Goal: Check status

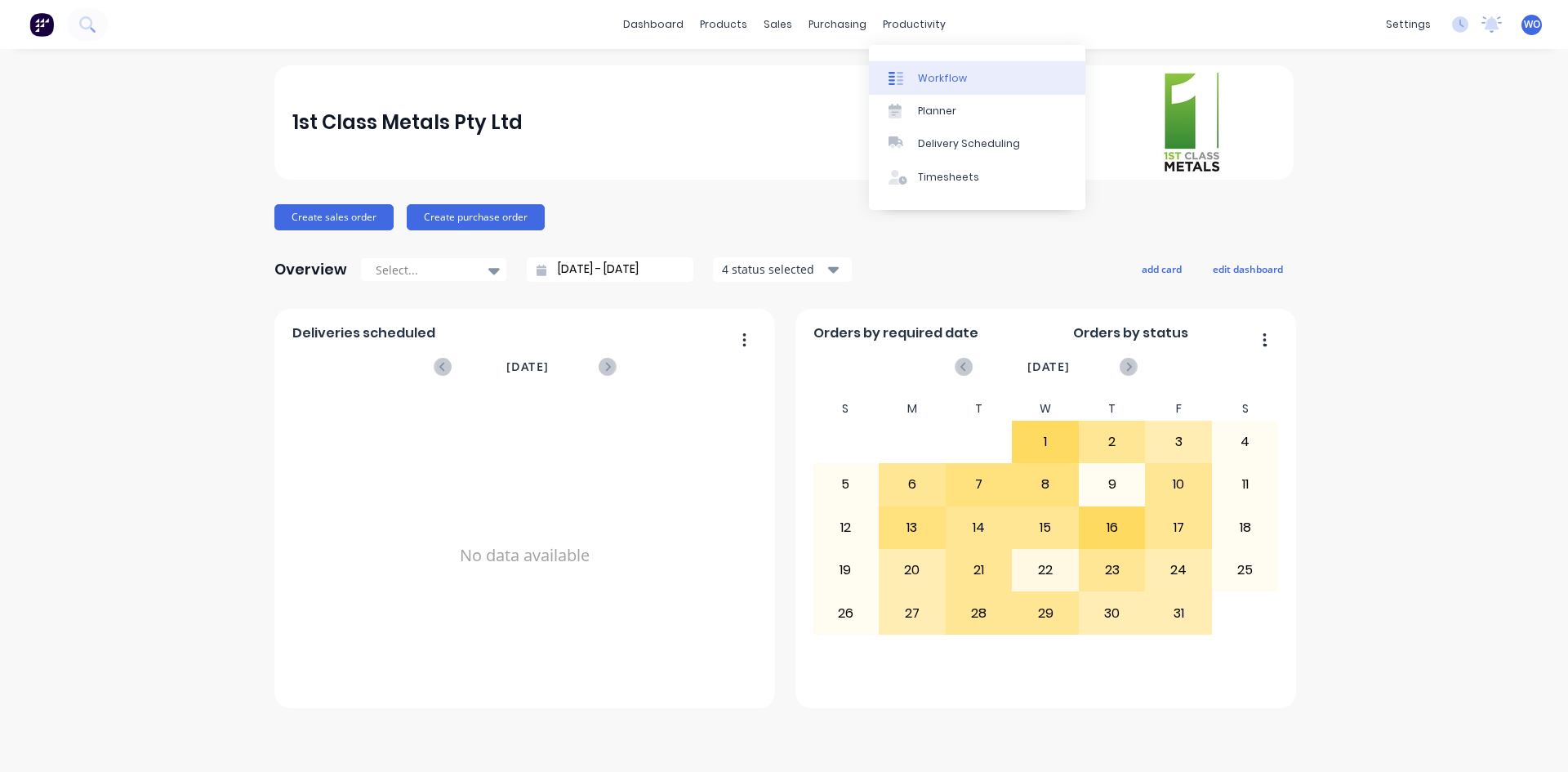
click at [927, 84] on div "Workflow" at bounding box center [942, 78] width 49 height 15
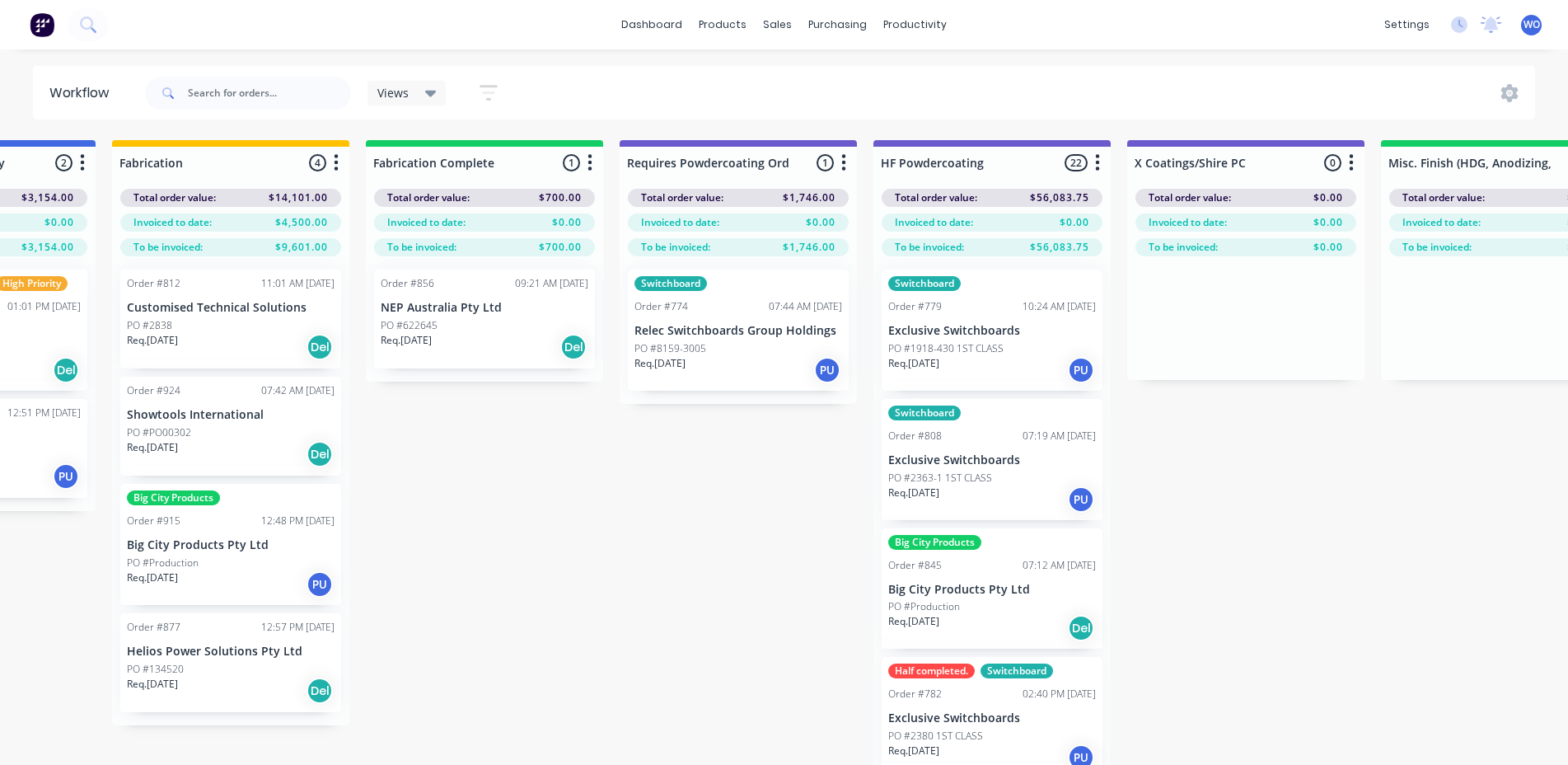
scroll to position [0, 4865]
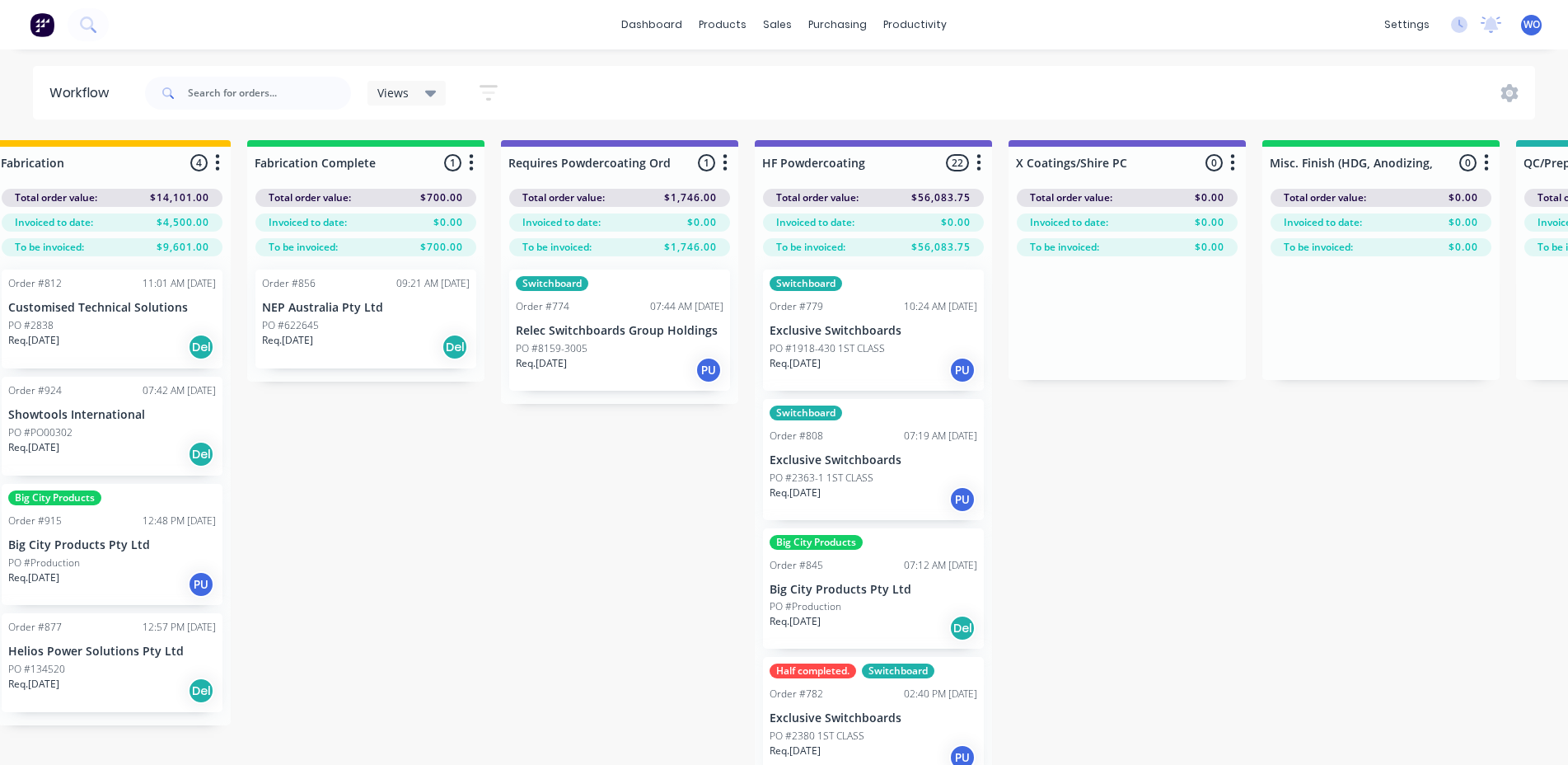
click at [368, 305] on p "NEP Australia Pty Ltd" at bounding box center [366, 307] width 208 height 14
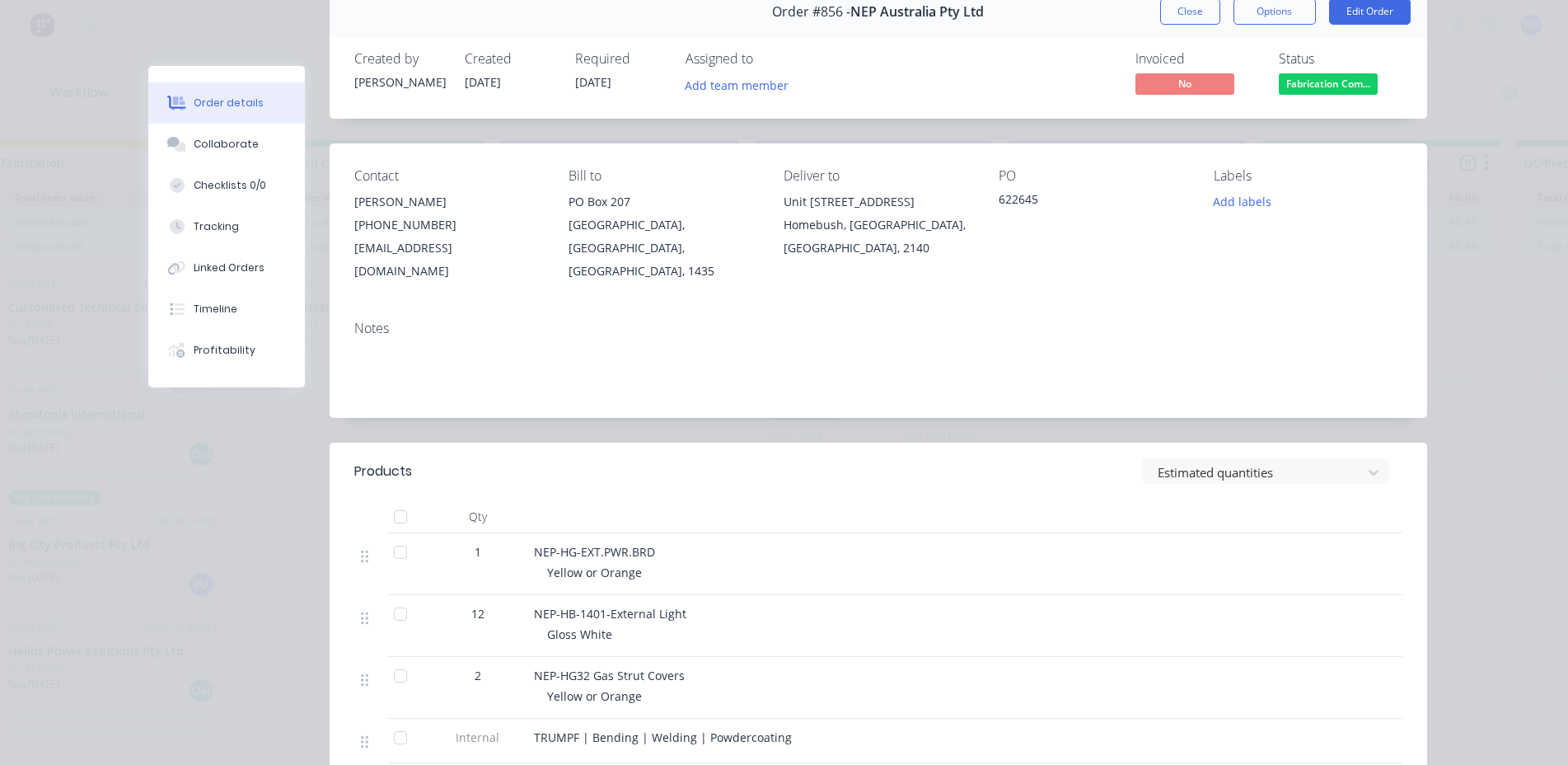
scroll to position [0, 0]
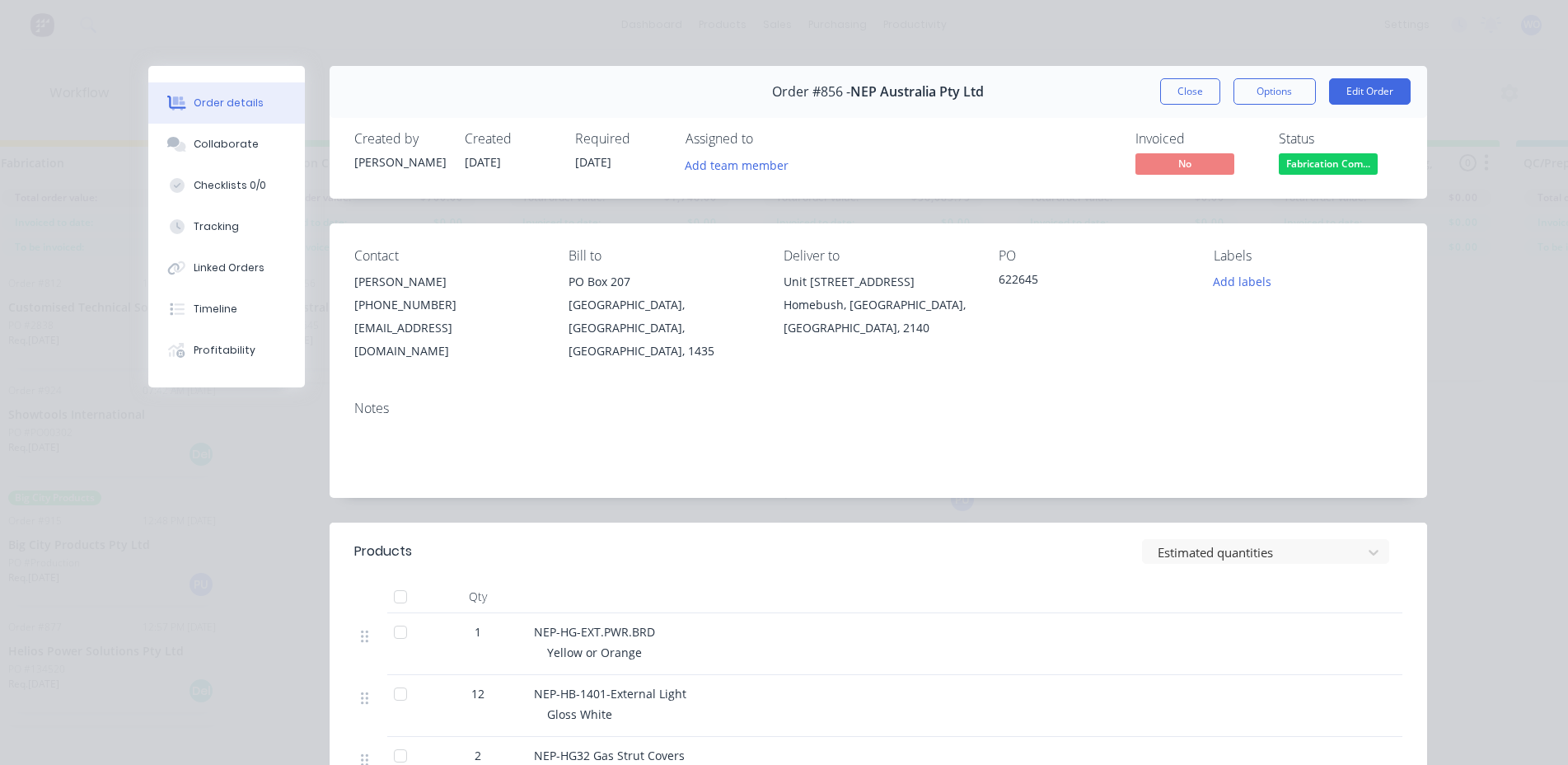
click at [1343, 148] on div "Status Fabrication Com..." at bounding box center [1341, 155] width 124 height 48
click at [1348, 156] on span "Fabrication Com..." at bounding box center [1328, 163] width 99 height 21
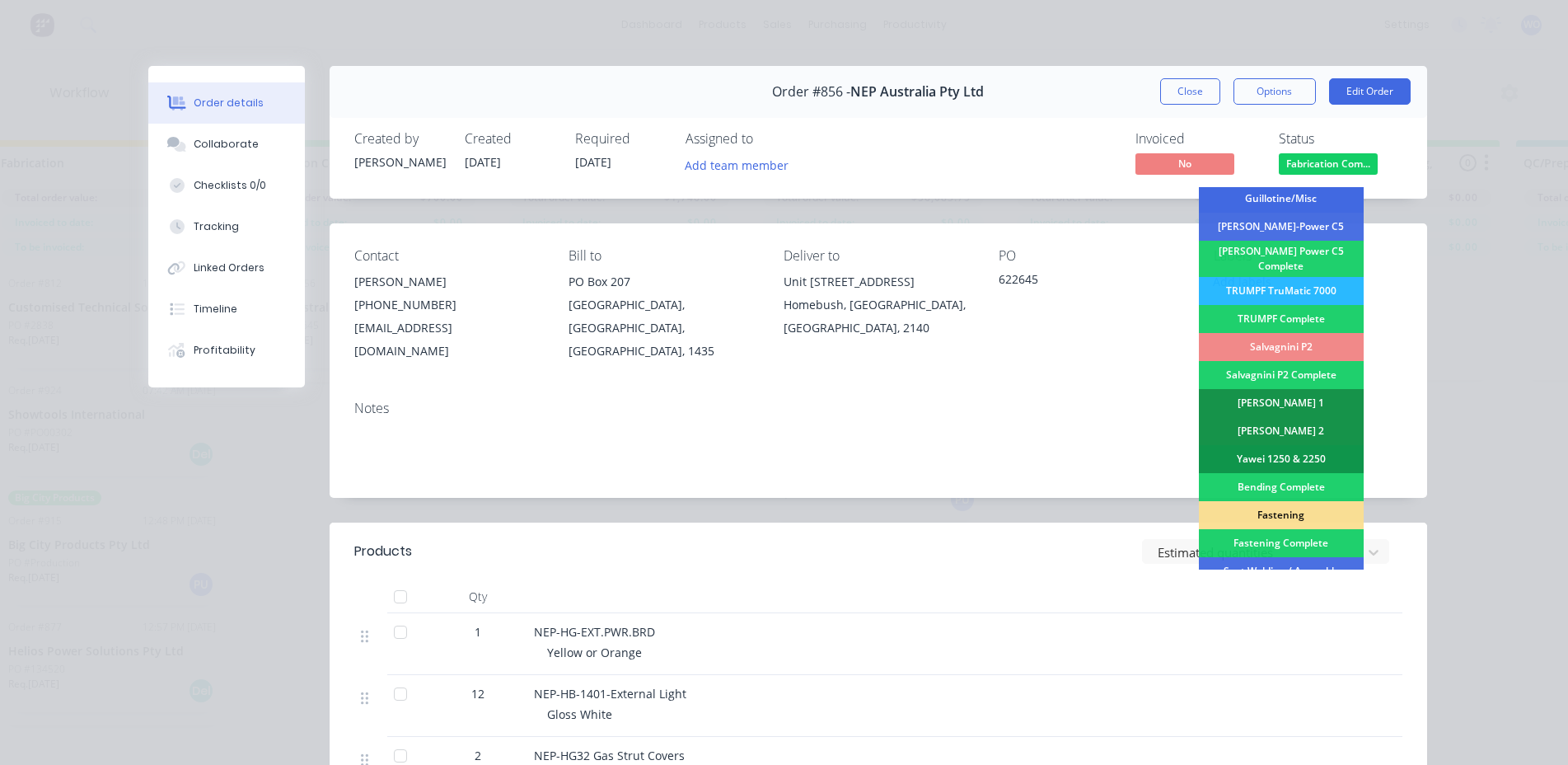
scroll to position [329, 0]
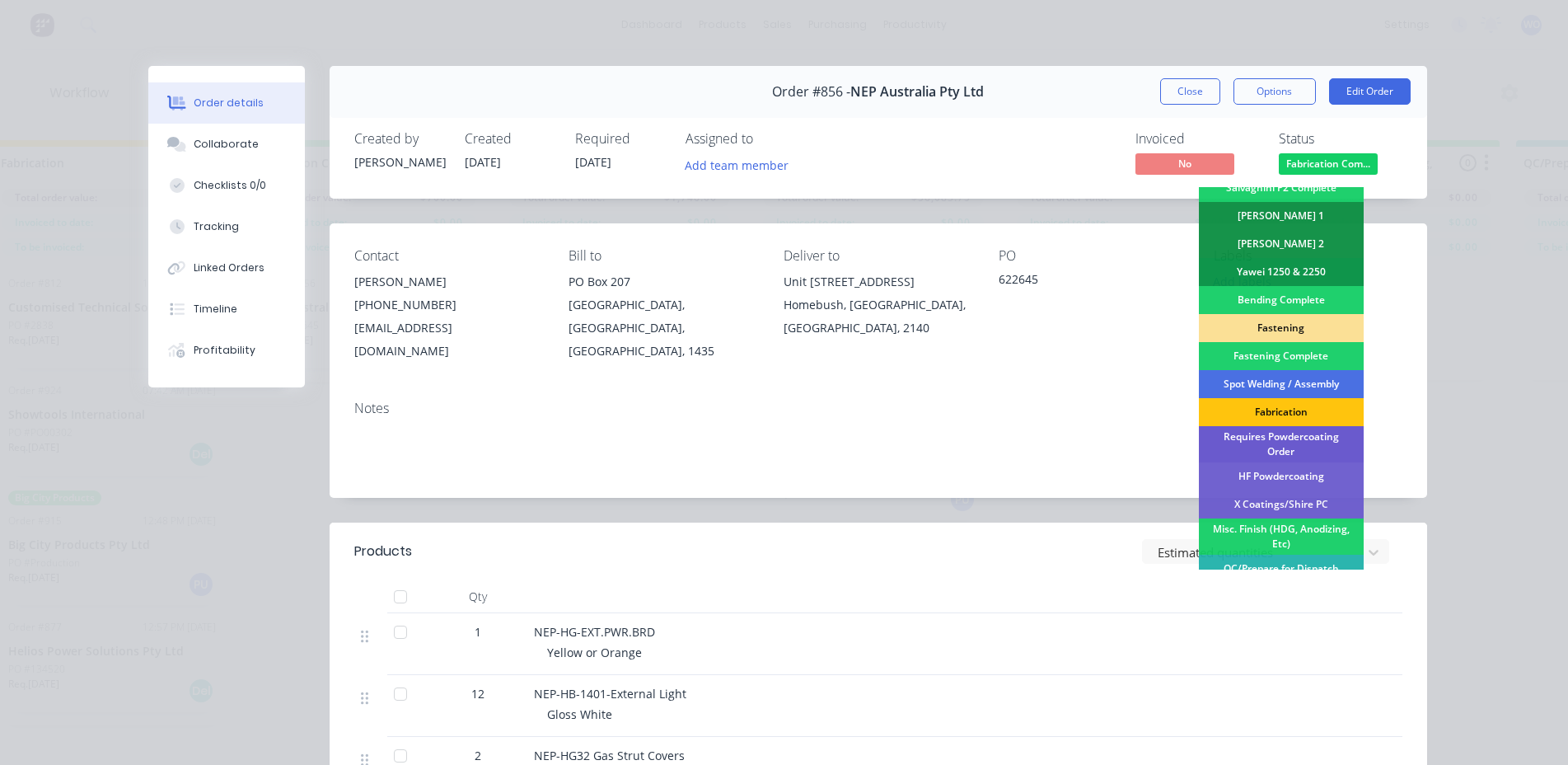
click at [1334, 444] on div "Requires Powdercoating Order" at bounding box center [1281, 445] width 165 height 37
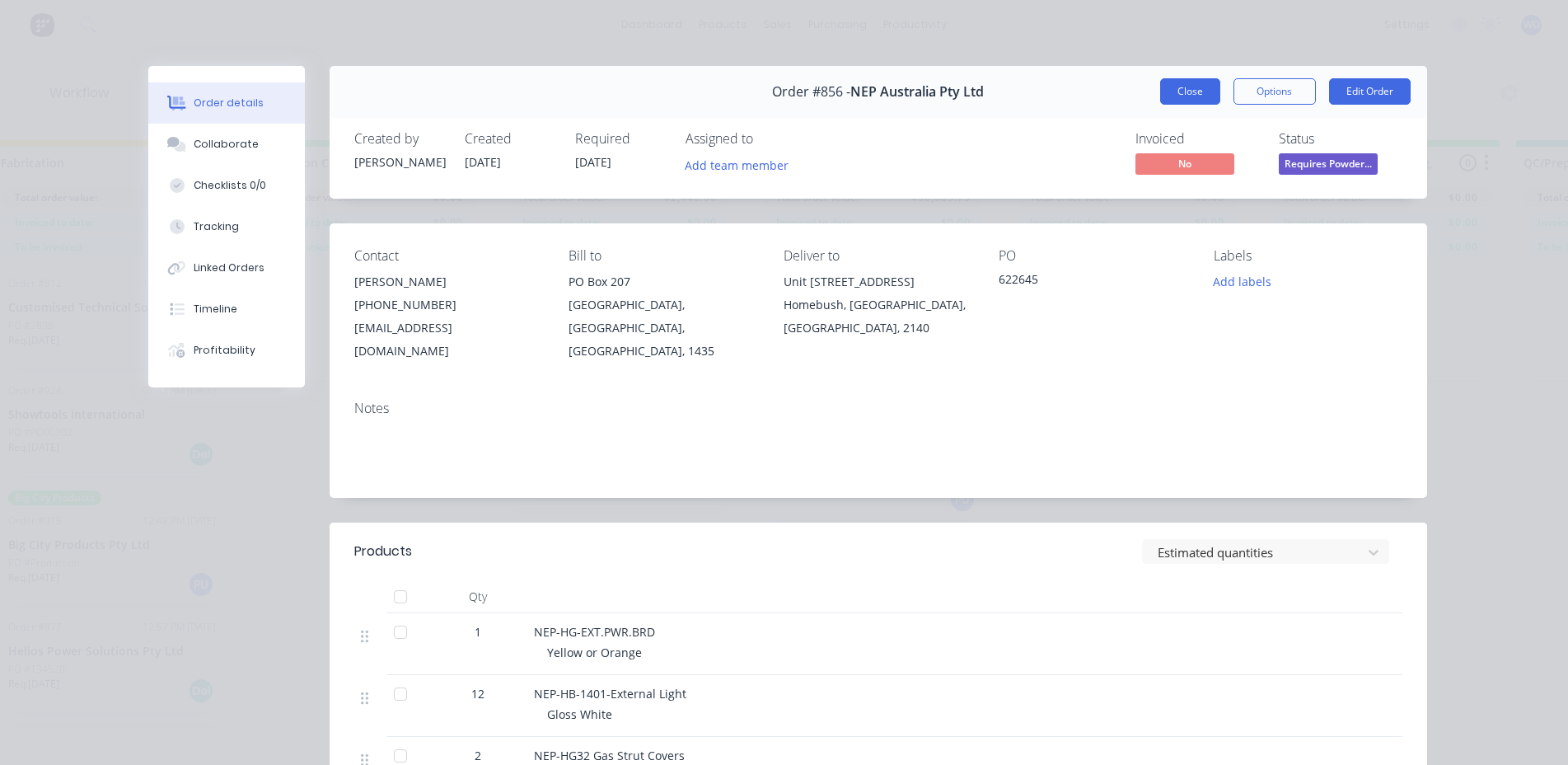
click at [1205, 92] on button "Close" at bounding box center [1190, 92] width 60 height 26
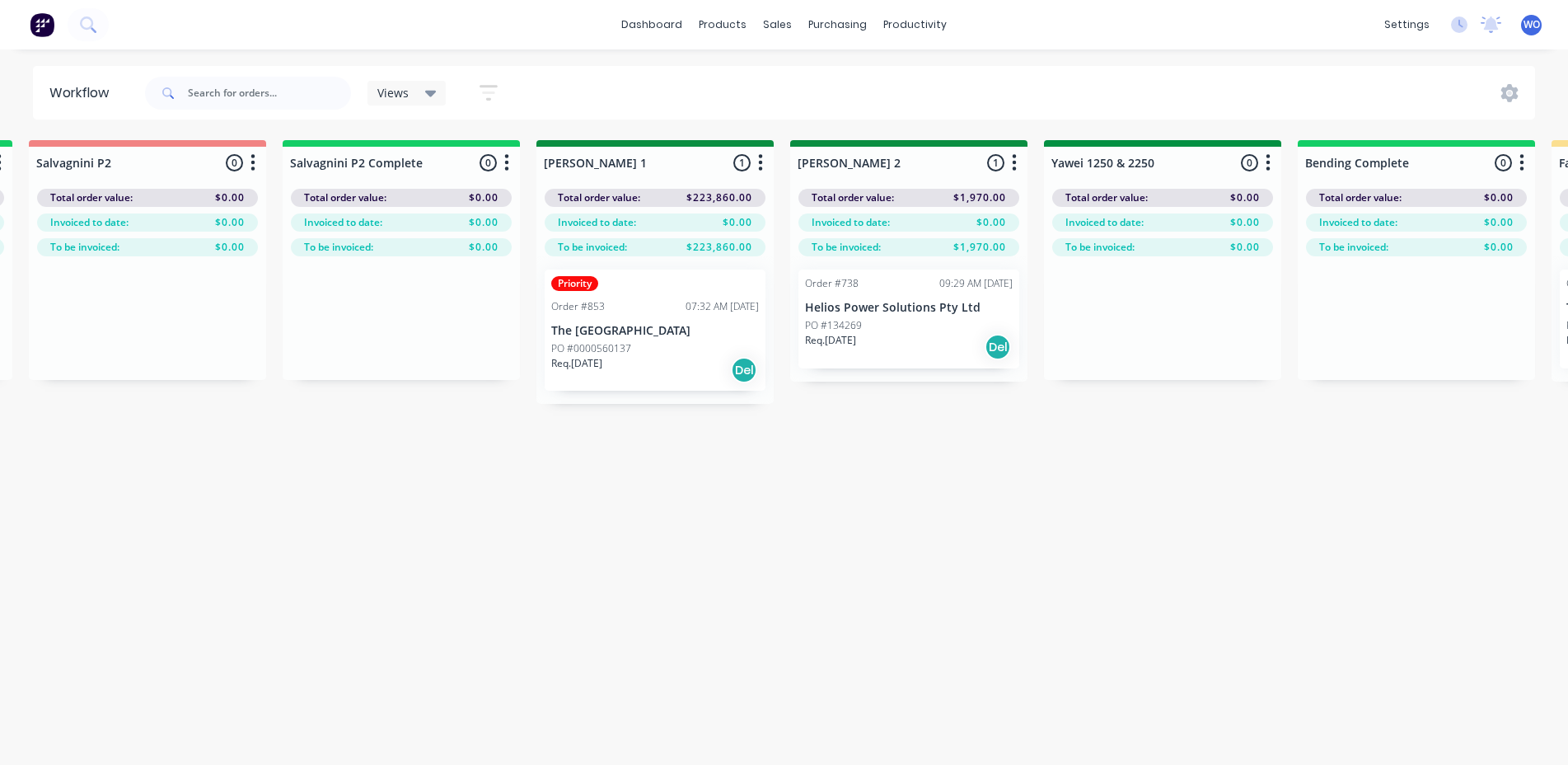
scroll to position [0, 2537]
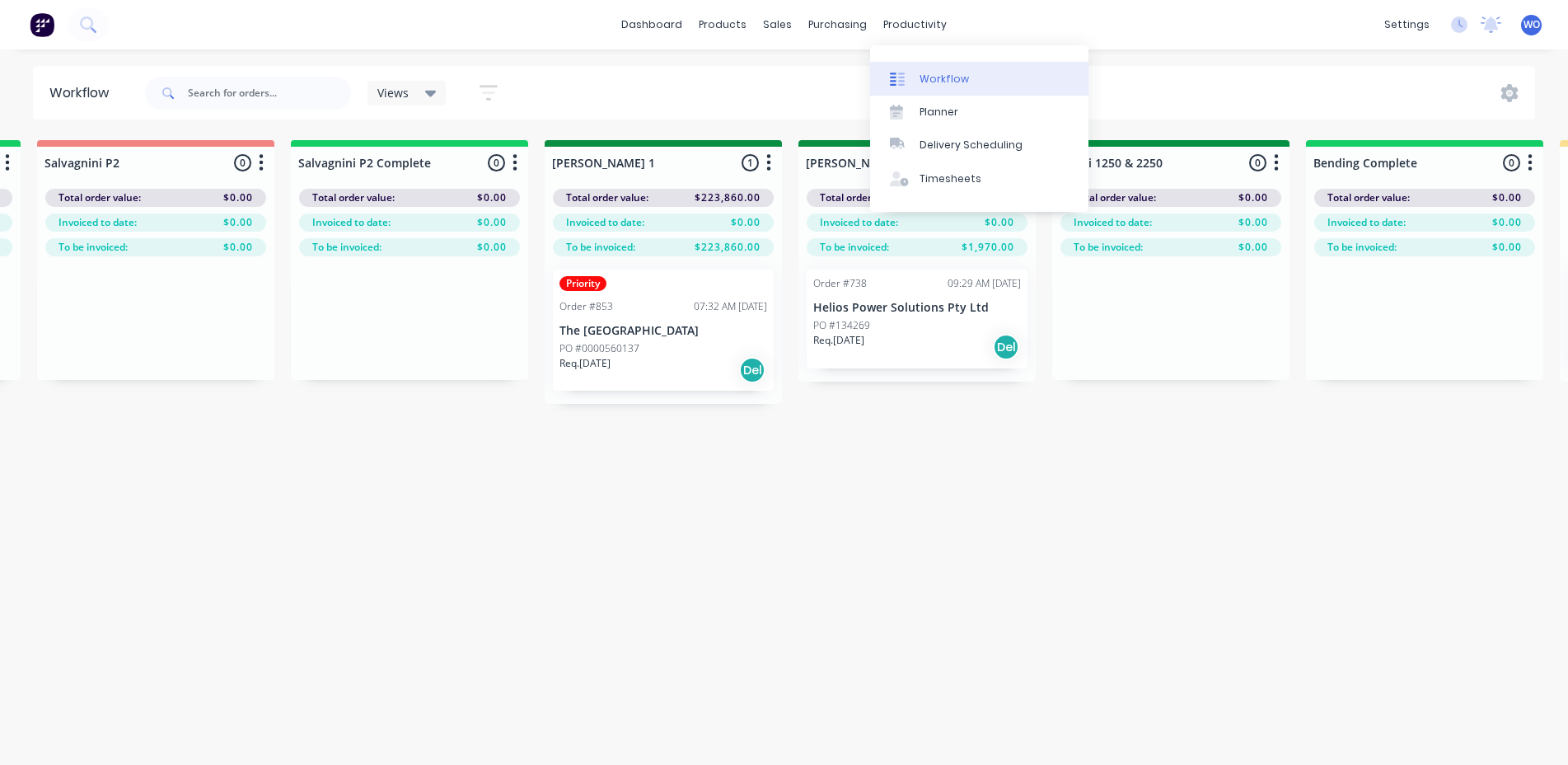
click at [949, 83] on div "Workflow" at bounding box center [944, 79] width 50 height 15
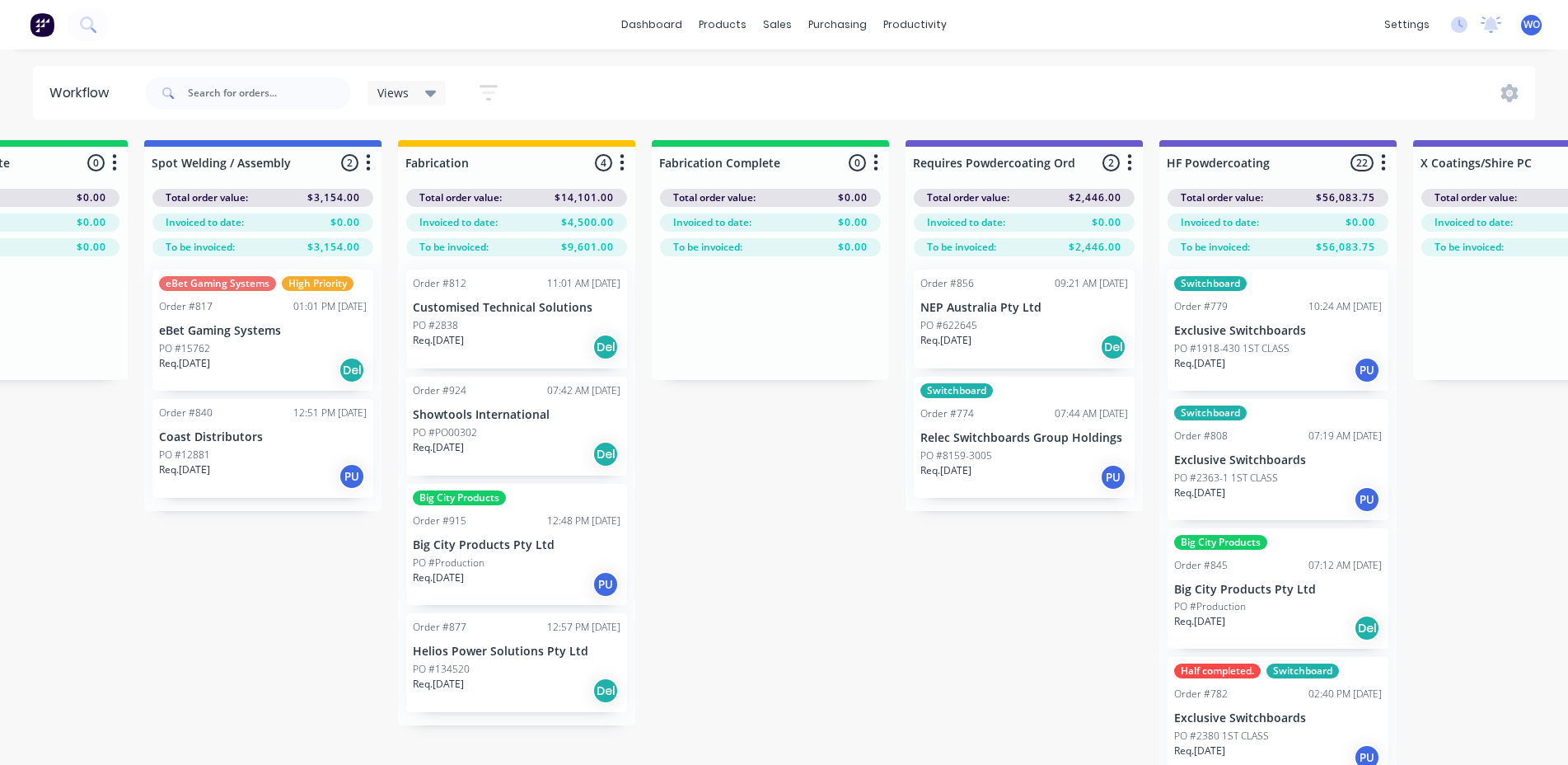
scroll to position [0, 4456]
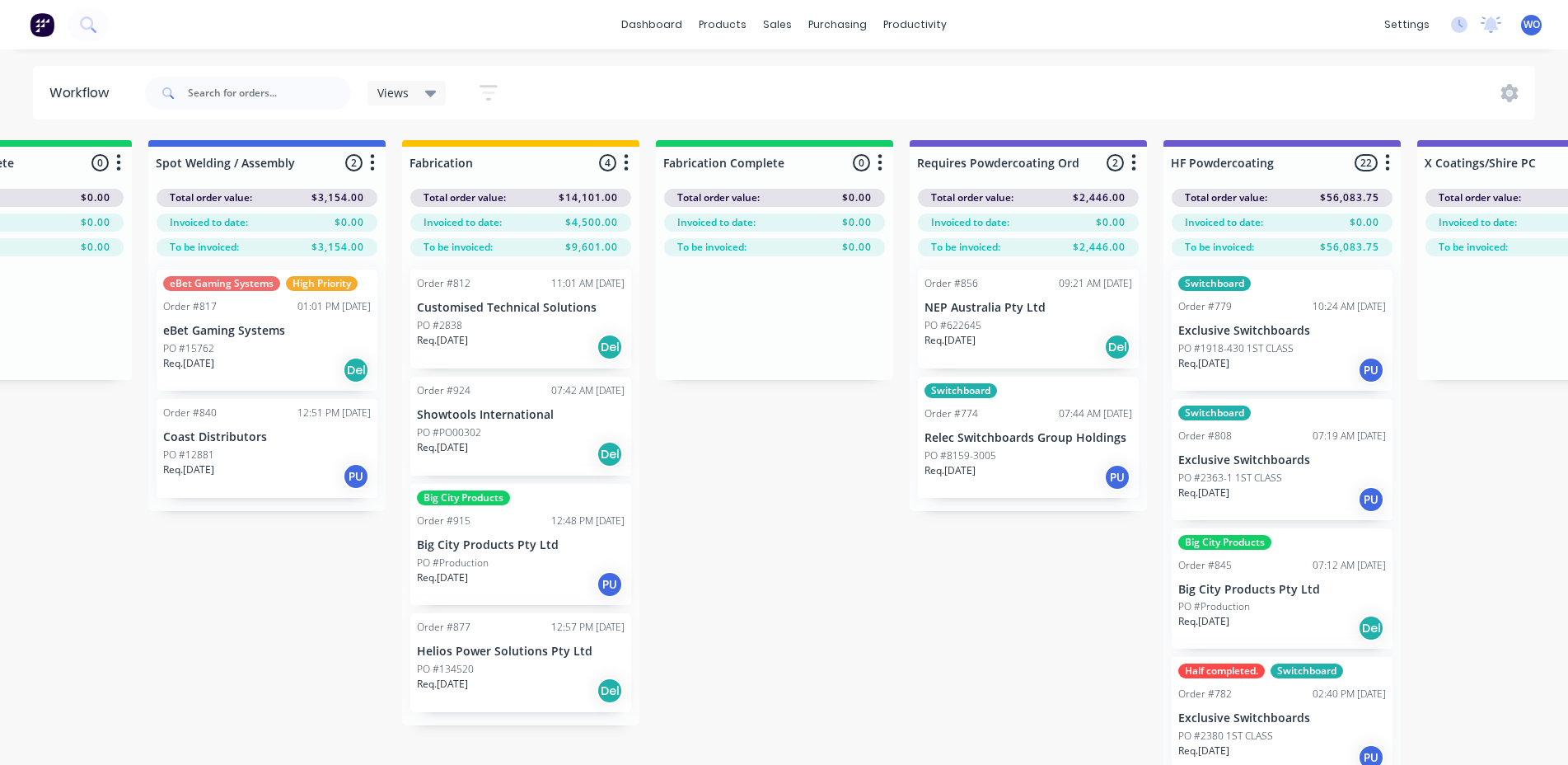
click at [547, 546] on p "Big City Products Pty Ltd" at bounding box center [521, 545] width 208 height 14
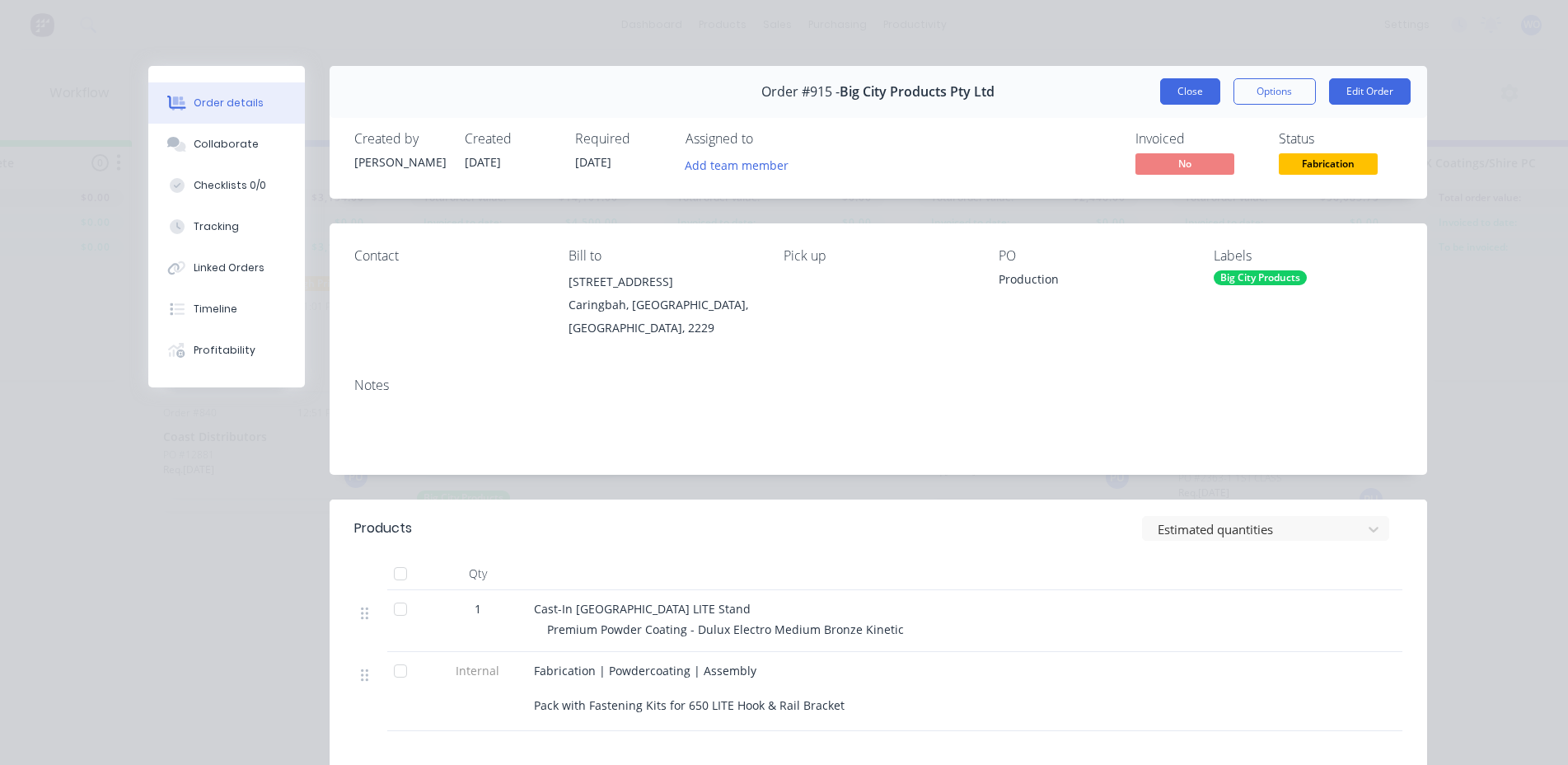
click at [1190, 100] on button "Close" at bounding box center [1190, 92] width 60 height 26
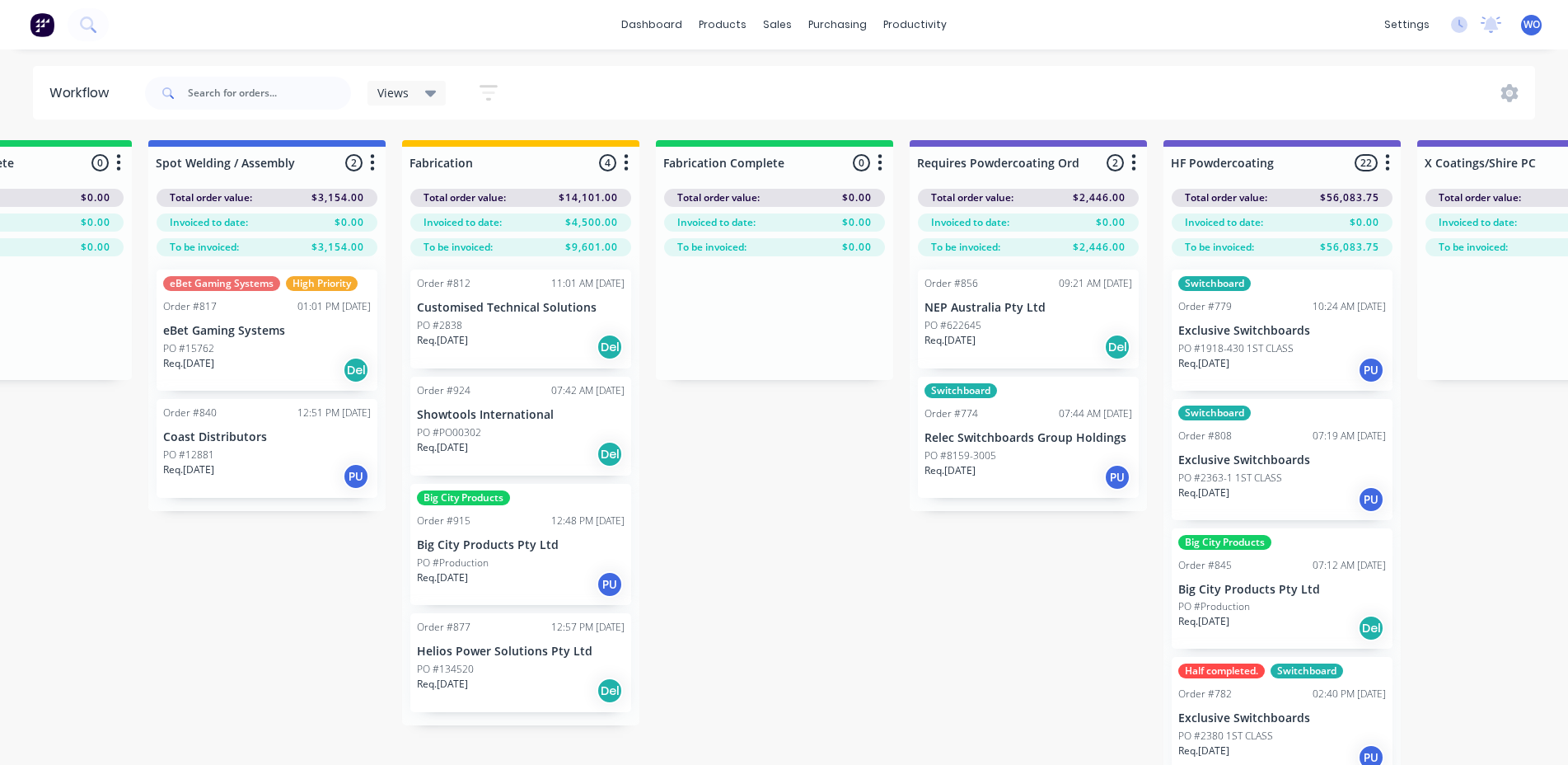
click at [521, 459] on div "Req. [DATE] Del" at bounding box center [521, 454] width 208 height 28
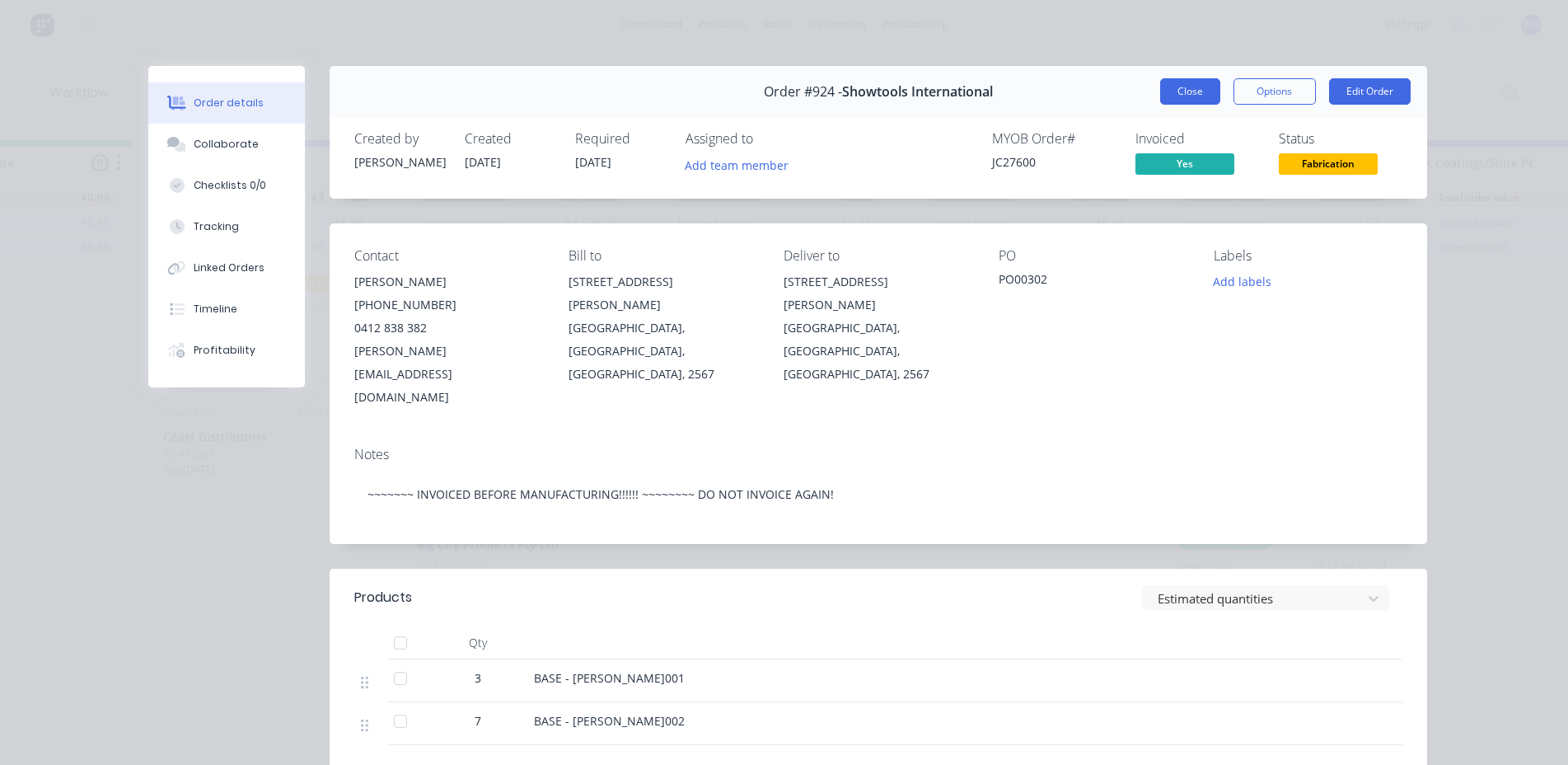
click at [1189, 98] on button "Close" at bounding box center [1190, 92] width 60 height 26
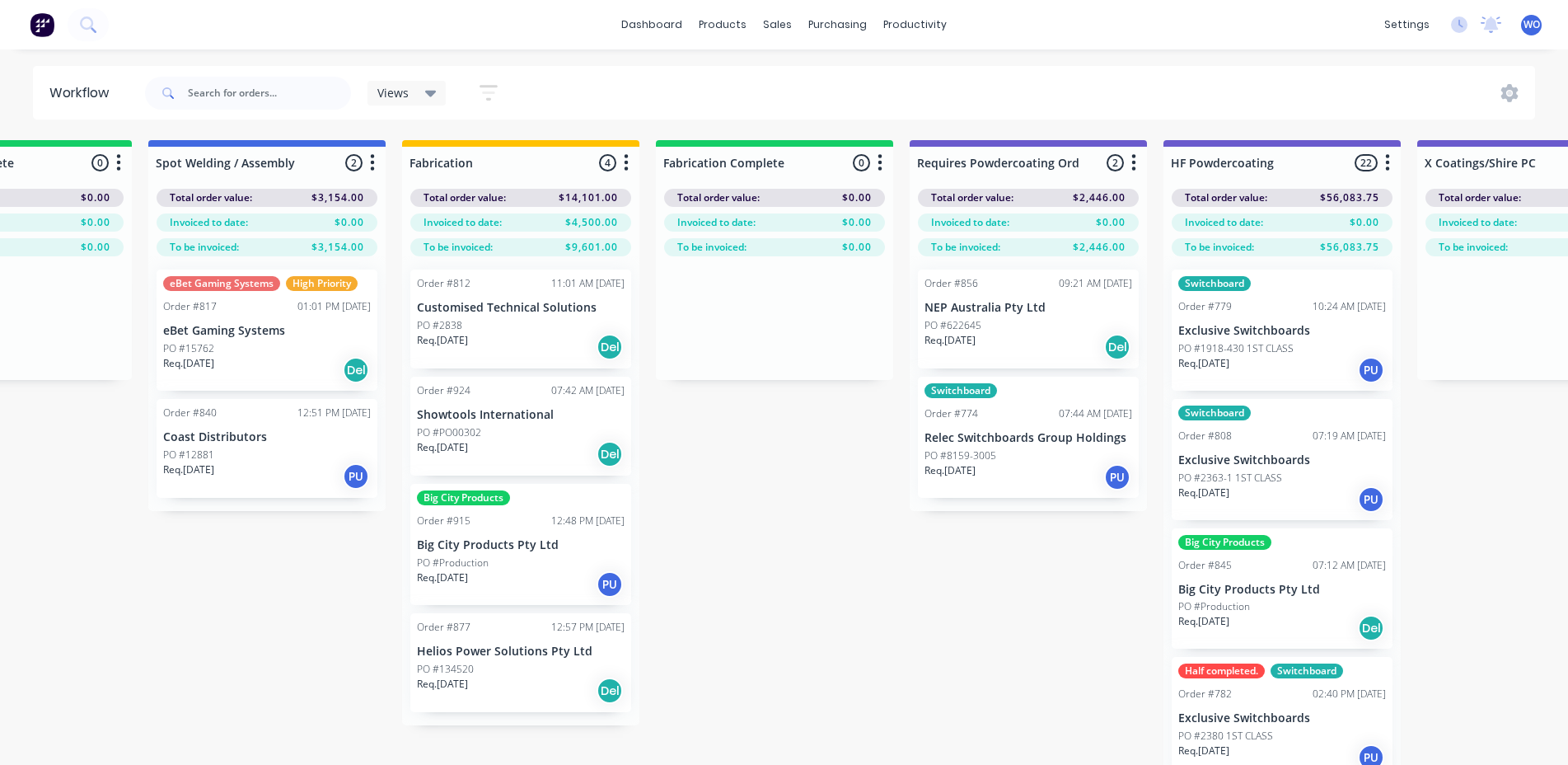
click at [530, 324] on div "PO #2838" at bounding box center [521, 325] width 208 height 15
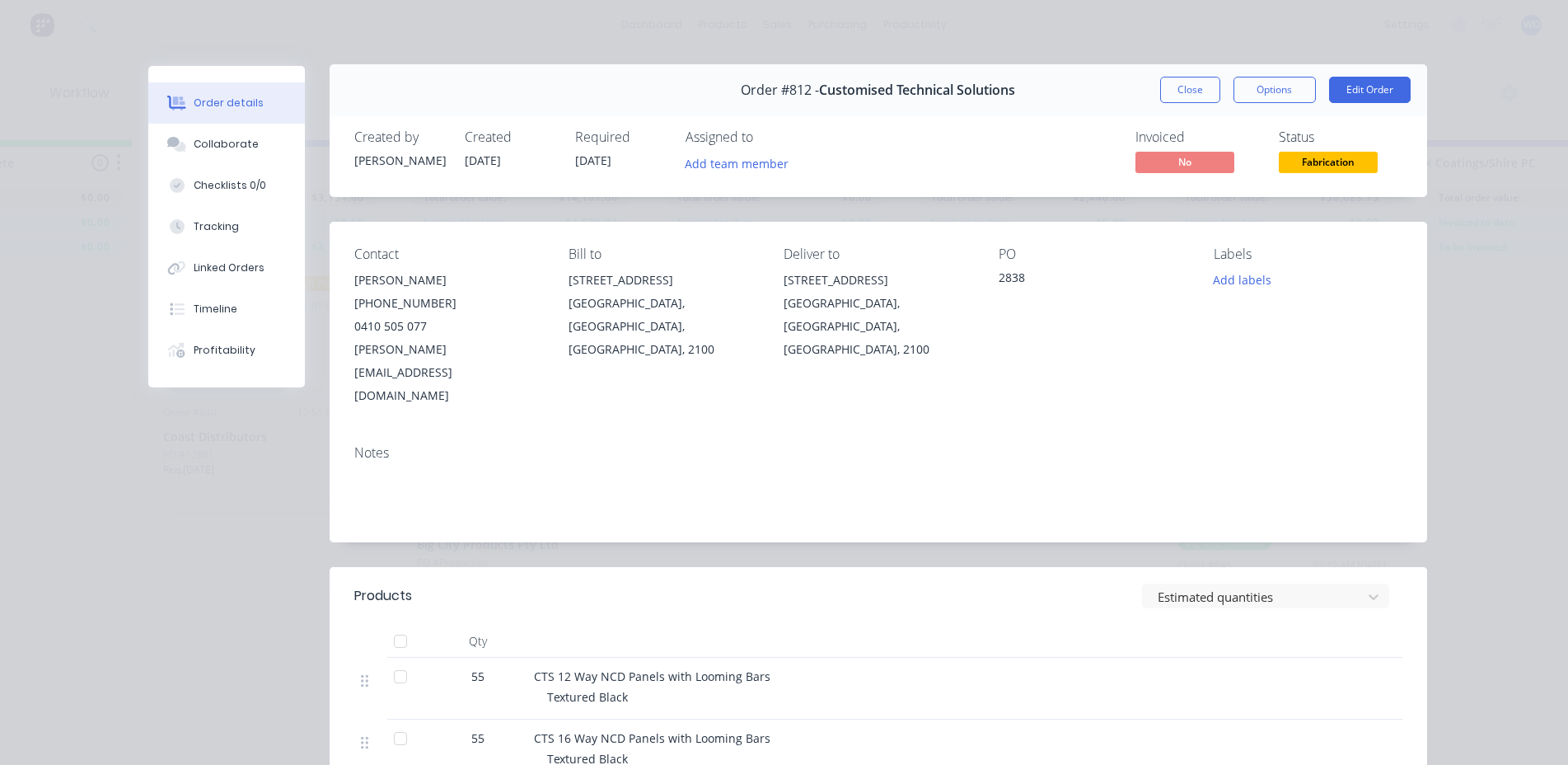
scroll to position [0, 0]
click at [1191, 96] on button "Close" at bounding box center [1190, 92] width 60 height 26
